Goal: Navigation & Orientation: Find specific page/section

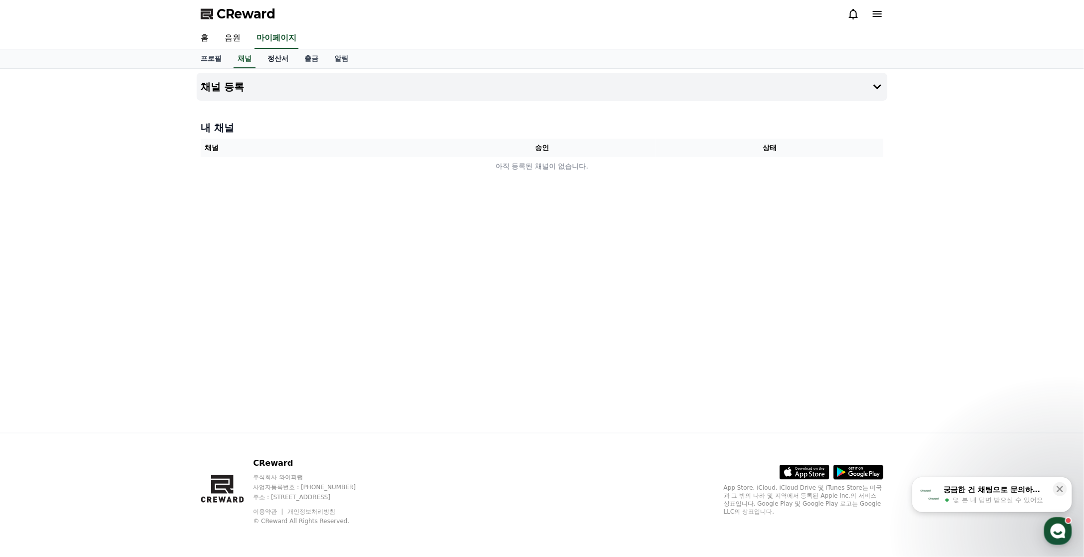
click at [272, 63] on link "정산서" at bounding box center [277, 58] width 37 height 19
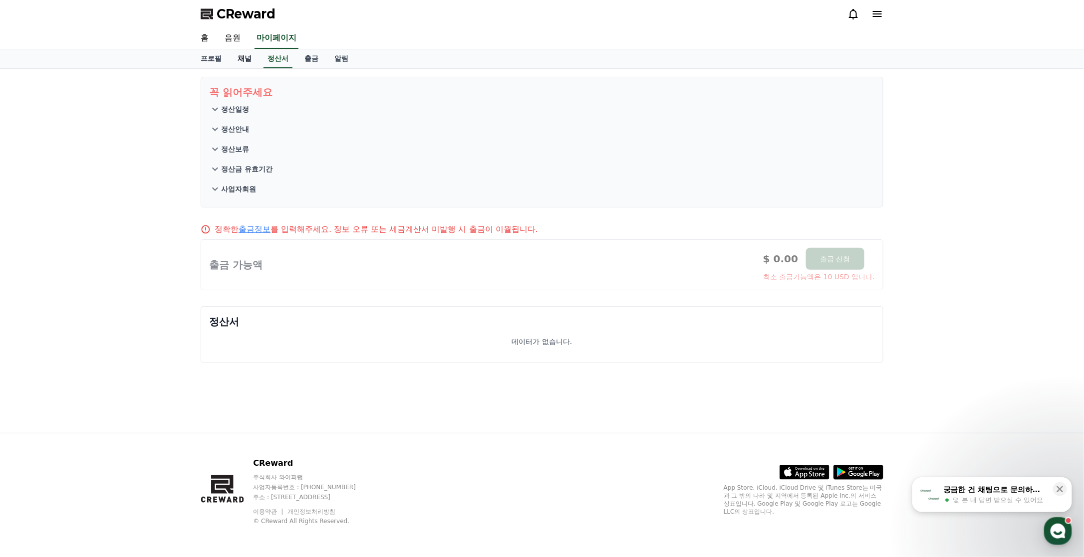
click at [237, 63] on link "채널" at bounding box center [244, 58] width 30 height 19
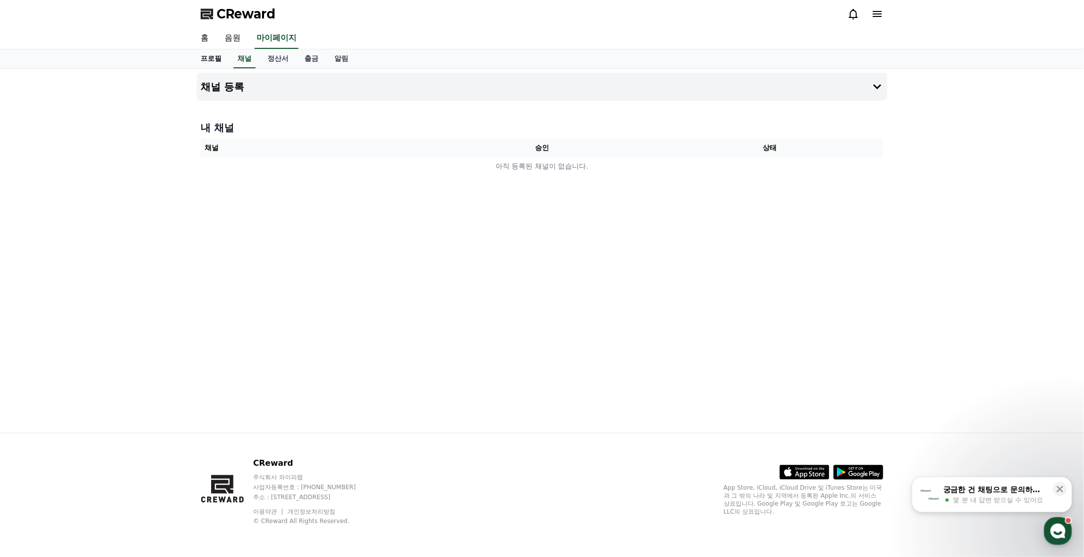
click at [208, 61] on link "프로필" at bounding box center [211, 58] width 37 height 19
select select "**********"
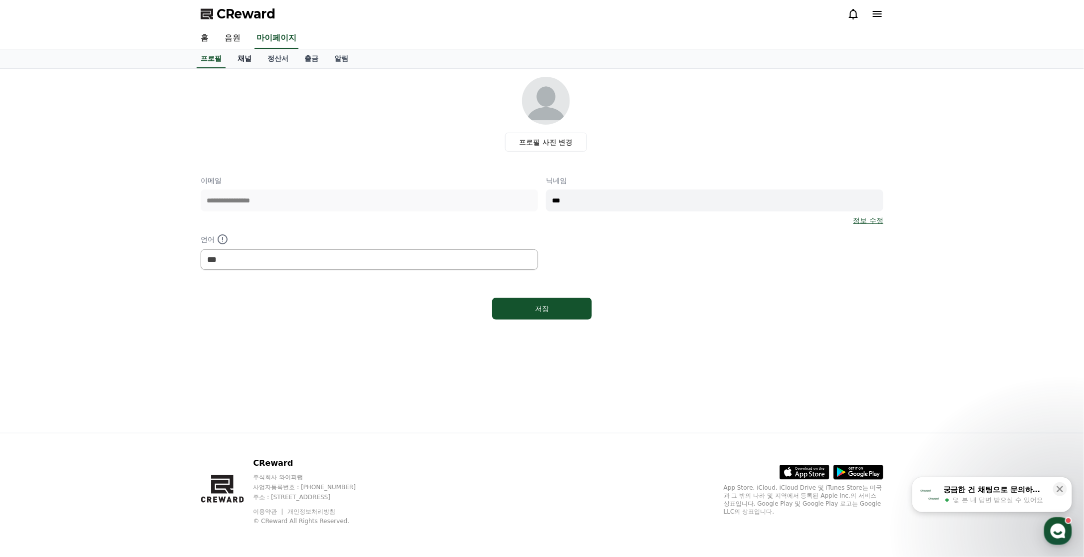
click at [258, 58] on link "채널" at bounding box center [244, 58] width 30 height 19
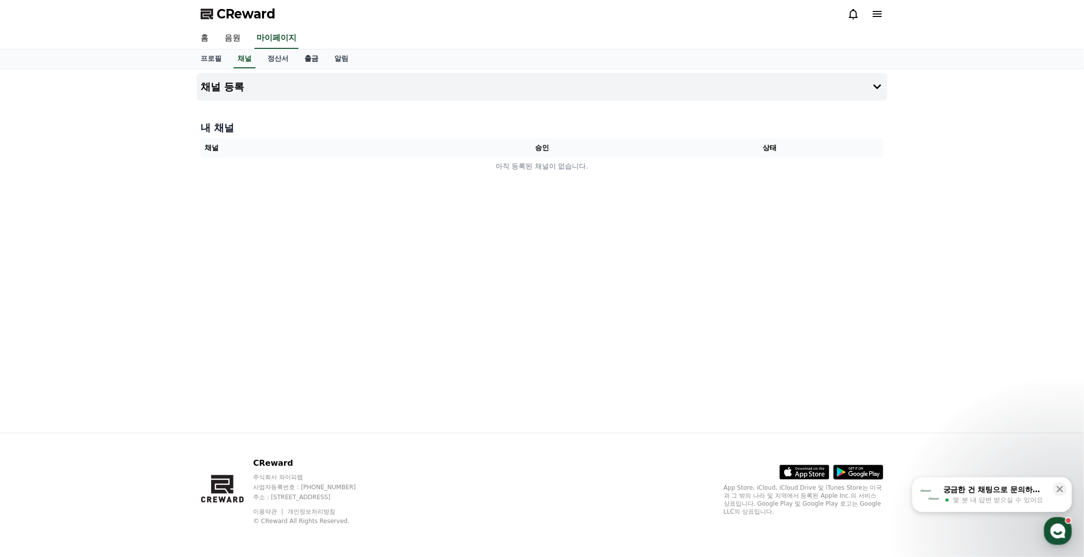
click at [324, 59] on link "출금" at bounding box center [311, 58] width 30 height 19
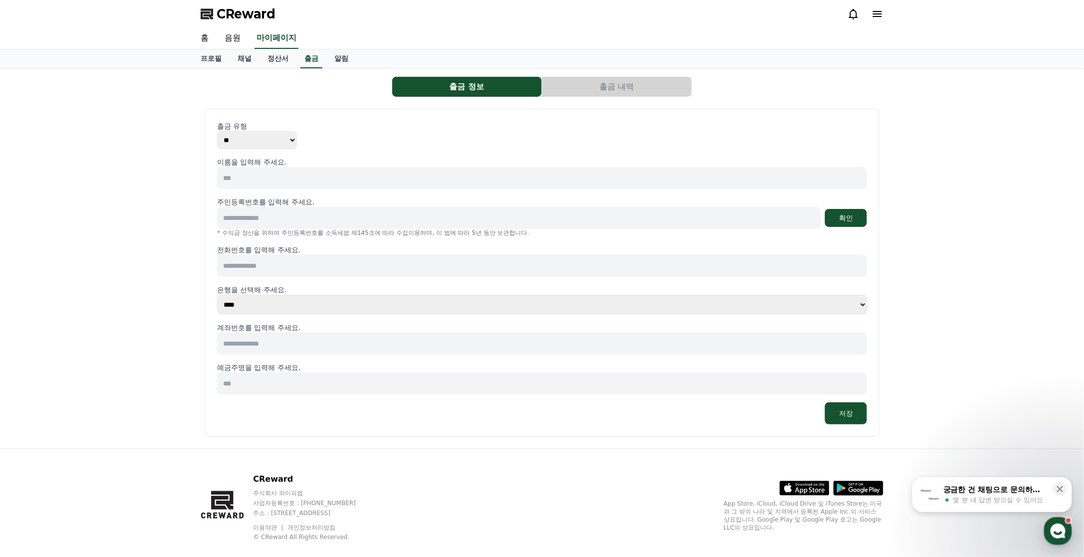
click at [358, 58] on div "프로필 채널 정산서 출금 알림" at bounding box center [542, 58] width 698 height 19
click at [339, 60] on link "알림" at bounding box center [341, 58] width 30 height 19
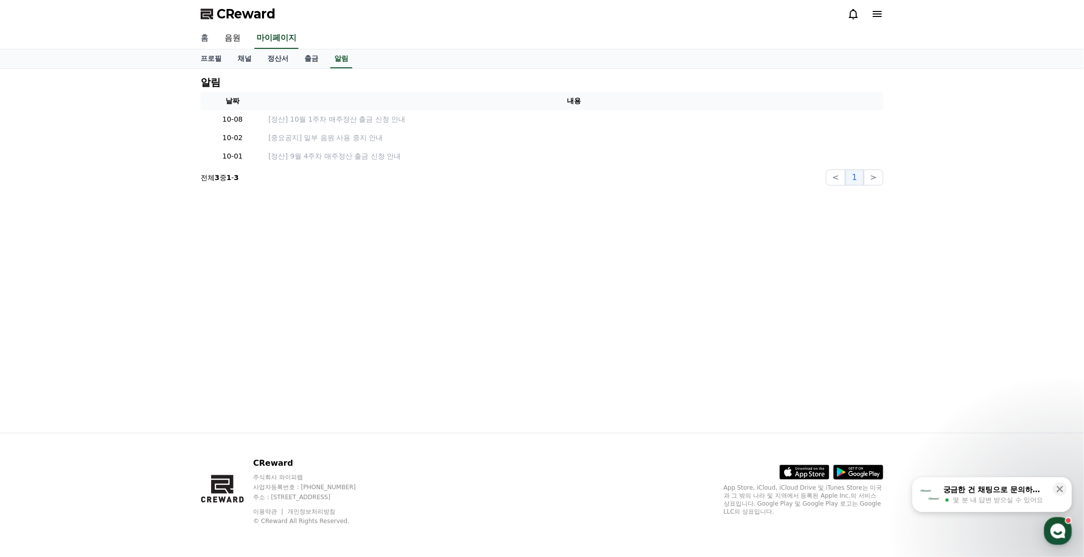
click at [202, 35] on link "홈" at bounding box center [205, 38] width 24 height 21
